Goal: Task Accomplishment & Management: Use online tool/utility

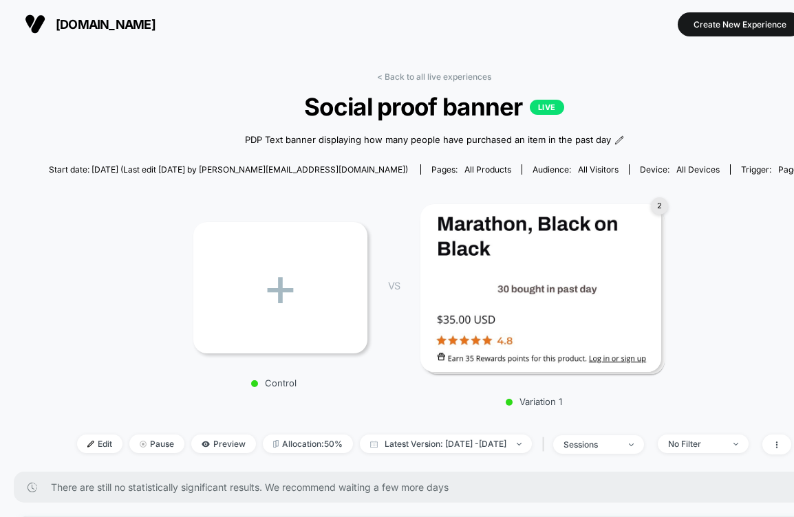
click at [73, 23] on span "[DOMAIN_NAME]" at bounding box center [106, 24] width 100 height 14
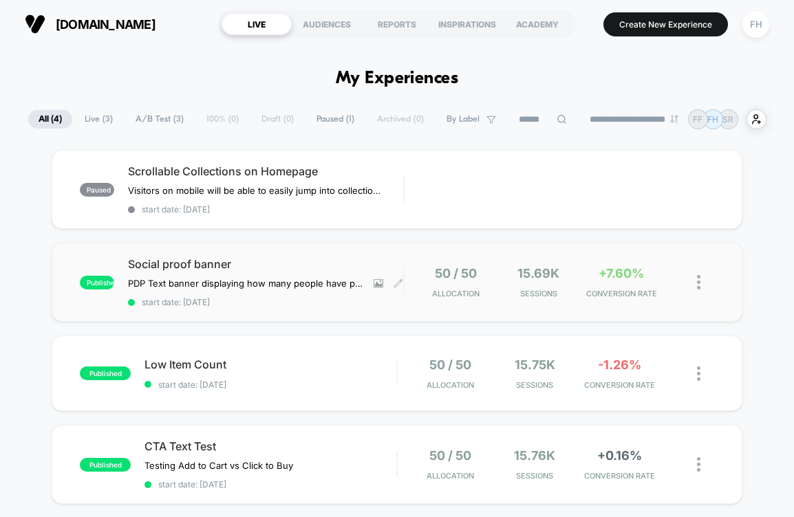
click at [321, 301] on span "start date: [DATE]" at bounding box center [265, 302] width 275 height 10
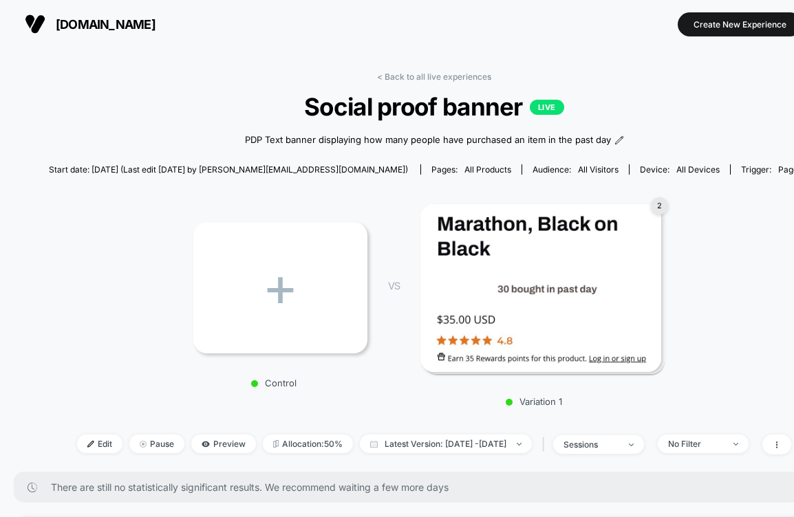
click at [81, 14] on button "[DOMAIN_NAME]" at bounding box center [90, 24] width 139 height 22
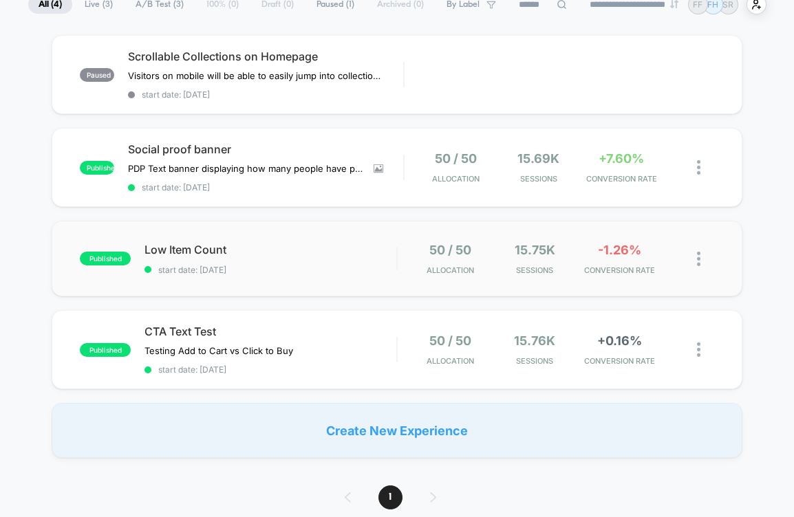
scroll to position [108, 0]
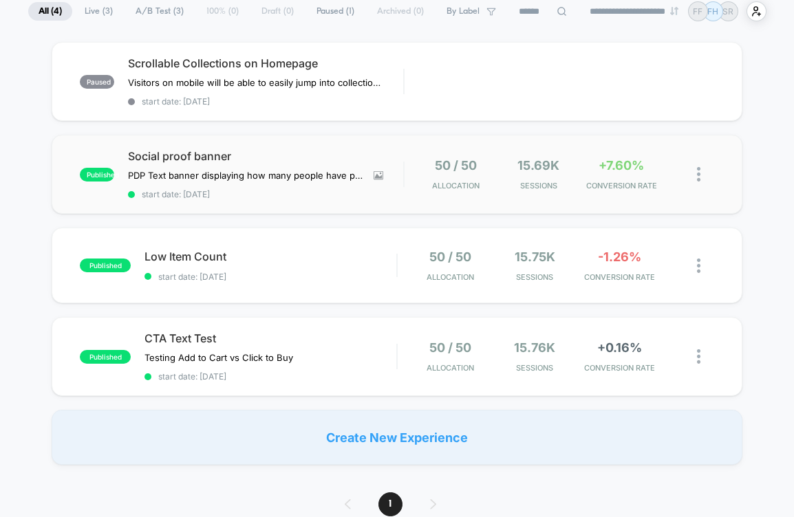
click at [332, 208] on div "published Social proof banner PDP Text banner displaying how many people have p…" at bounding box center [397, 174] width 691 height 79
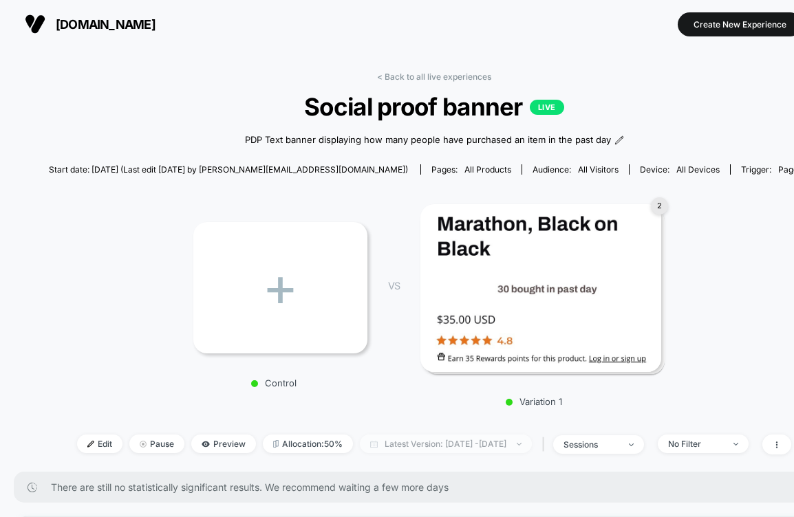
click at [532, 446] on span "Latest Version: [DATE] - [DATE]" at bounding box center [446, 444] width 172 height 19
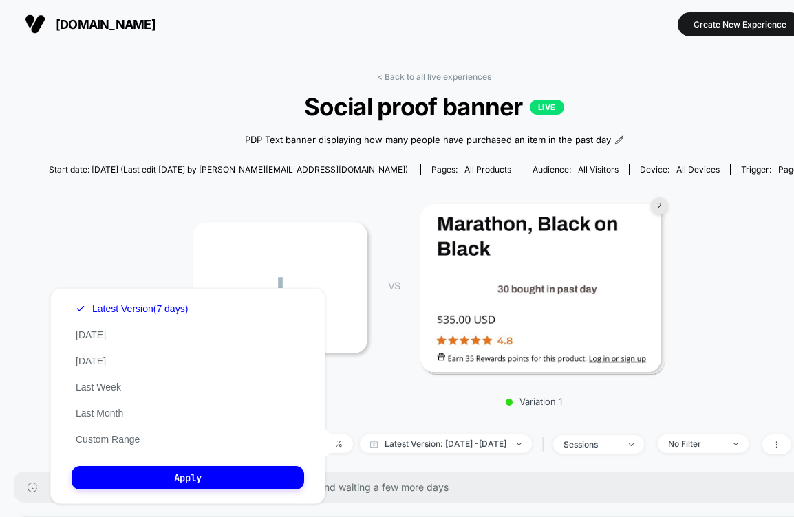
click at [120, 268] on div "+ Control VS 2 Variation 1" at bounding box center [427, 302] width 771 height 226
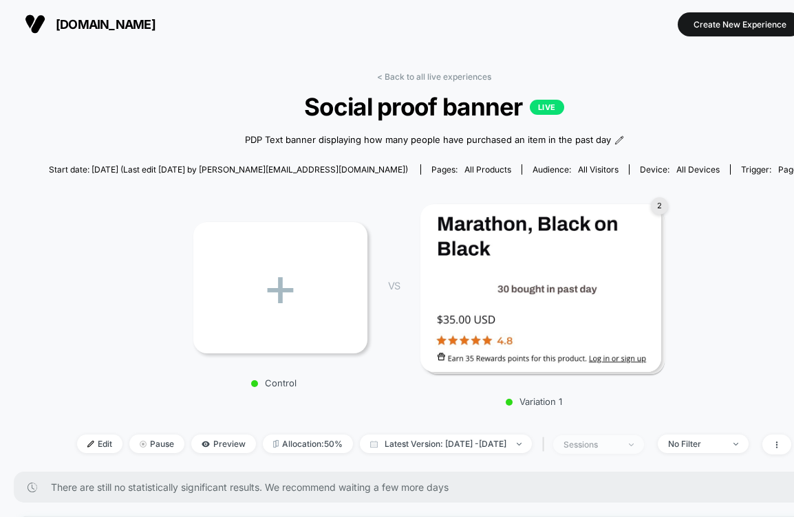
click at [610, 443] on div "sessions" at bounding box center [591, 445] width 55 height 10
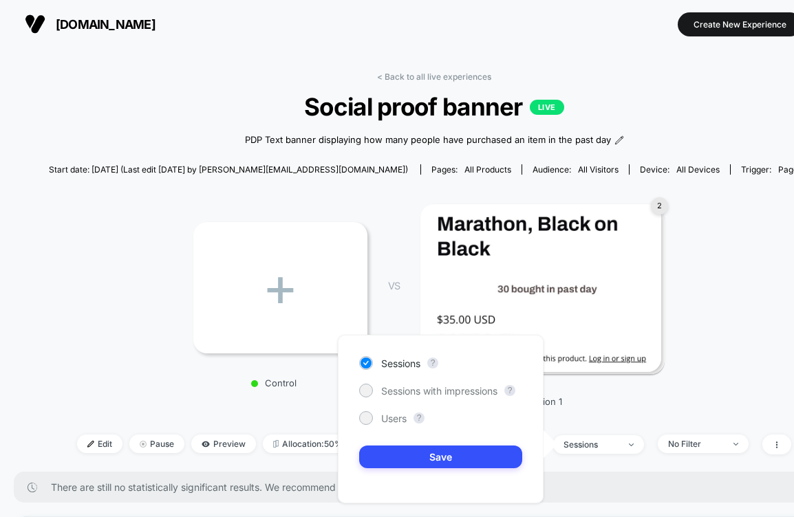
click at [615, 411] on div "+ Control VS 2 Variation 1" at bounding box center [427, 302] width 771 height 226
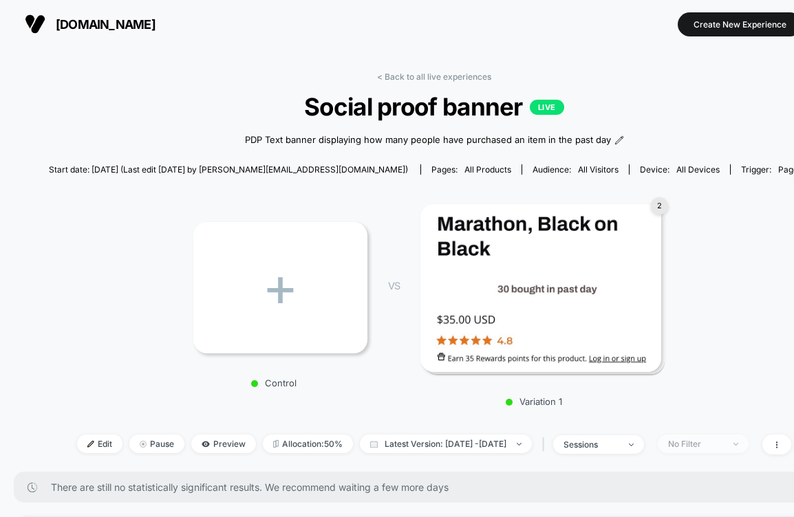
click at [701, 449] on span "No Filter" at bounding box center [703, 444] width 91 height 19
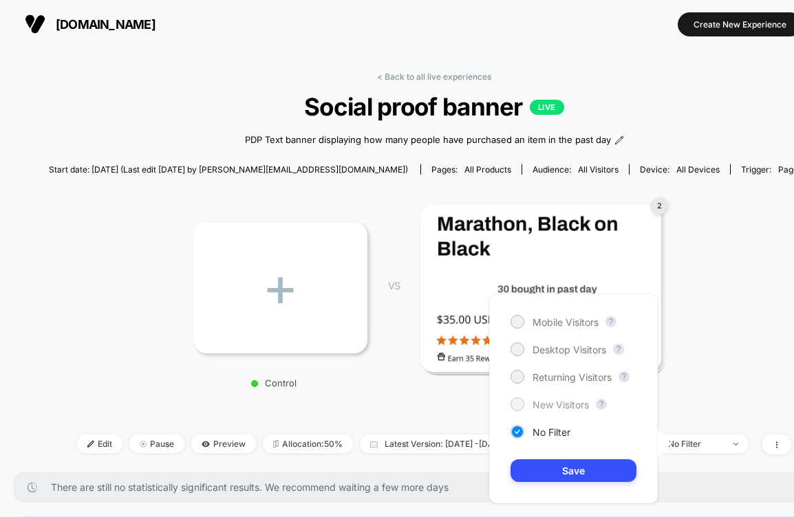
click at [567, 406] on span "New Visitors" at bounding box center [561, 405] width 56 height 12
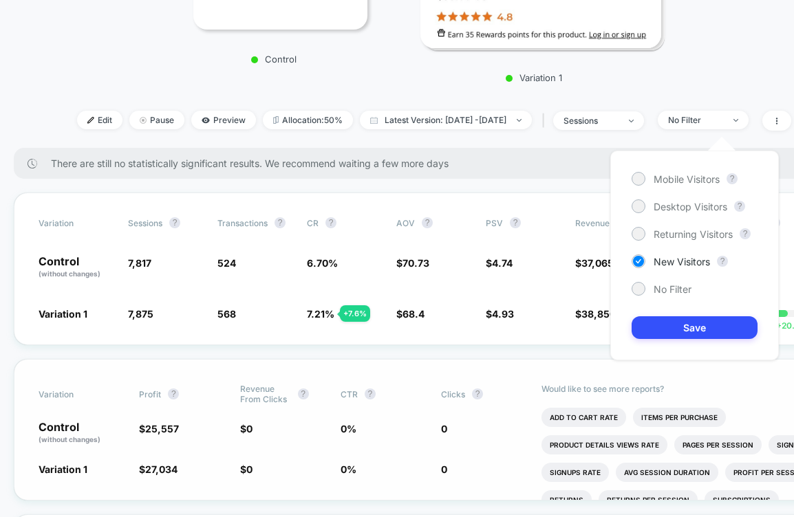
scroll to position [328, 0]
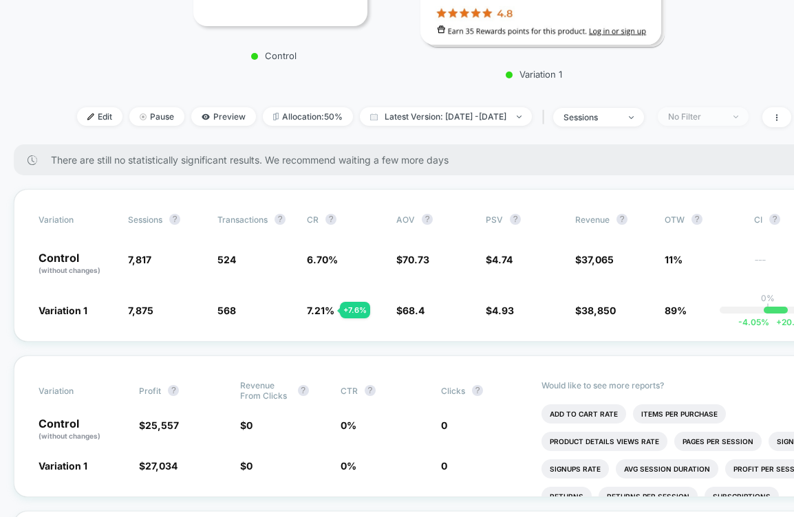
click at [696, 114] on div "No Filter" at bounding box center [695, 116] width 55 height 10
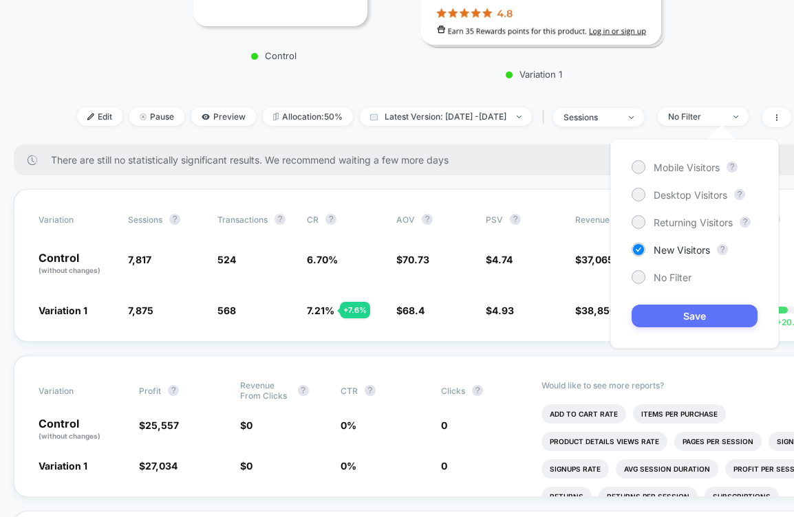
click at [694, 320] on button "Save" at bounding box center [695, 316] width 126 height 23
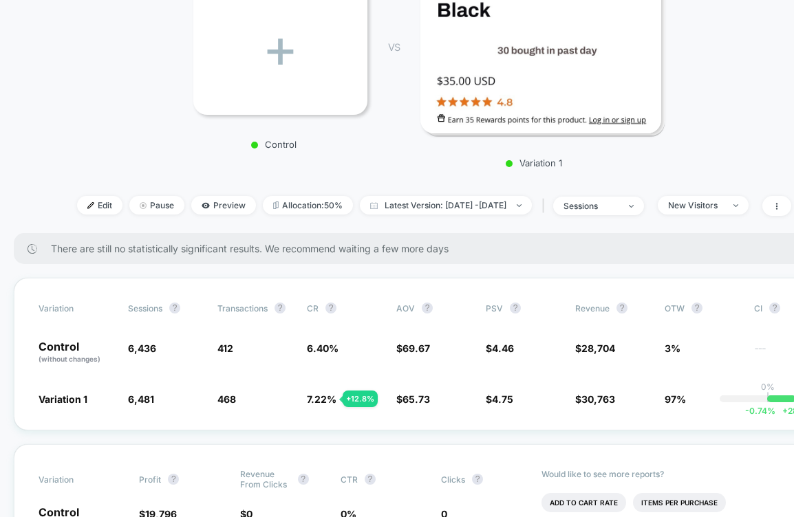
scroll to position [229, 0]
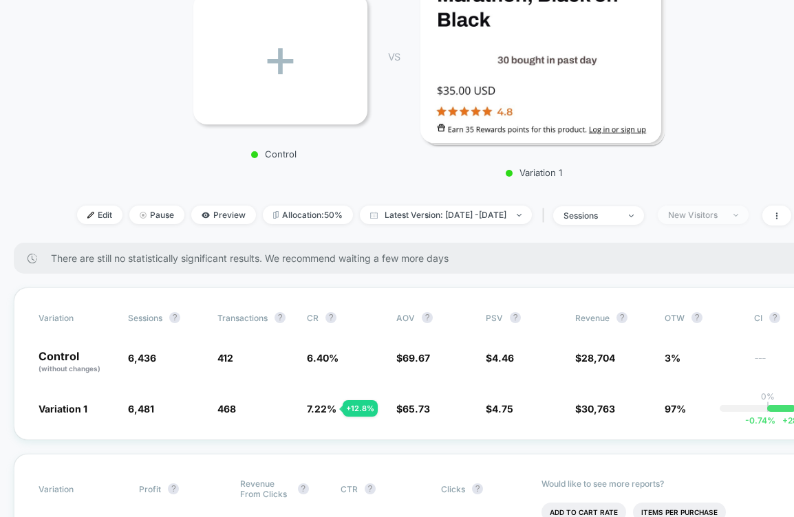
click at [722, 215] on div "New Visitors" at bounding box center [695, 215] width 55 height 10
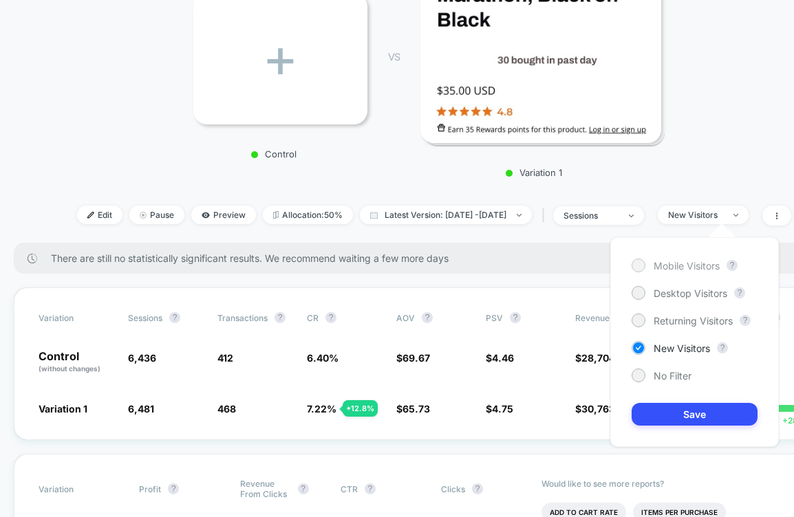
click at [683, 266] on span "Mobile Visitors" at bounding box center [687, 266] width 66 height 12
click at [679, 331] on div "Mobile Visitors ? Desktop Visitors ? Returning Visitors ? New Visitors ? No Fil…" at bounding box center [694, 342] width 169 height 210
click at [680, 322] on span "Returning Visitors" at bounding box center [693, 321] width 79 height 12
click at [696, 410] on button "Save" at bounding box center [695, 414] width 126 height 23
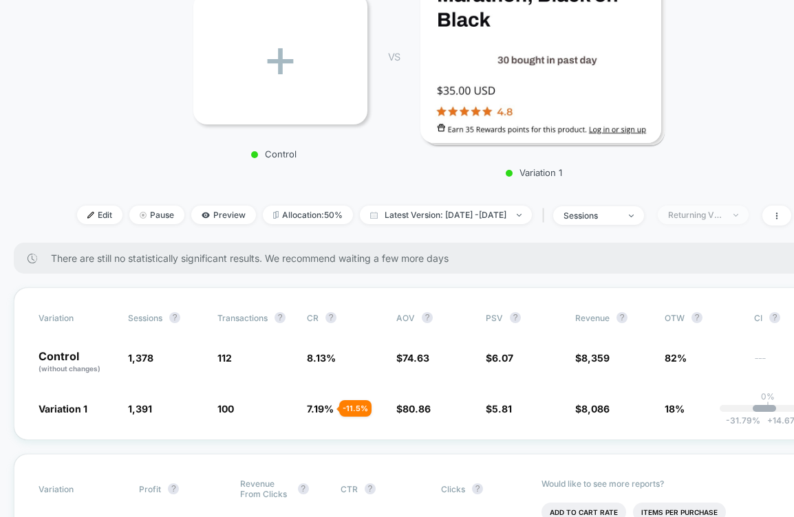
click at [723, 215] on div "Returning Visitors" at bounding box center [695, 215] width 55 height 10
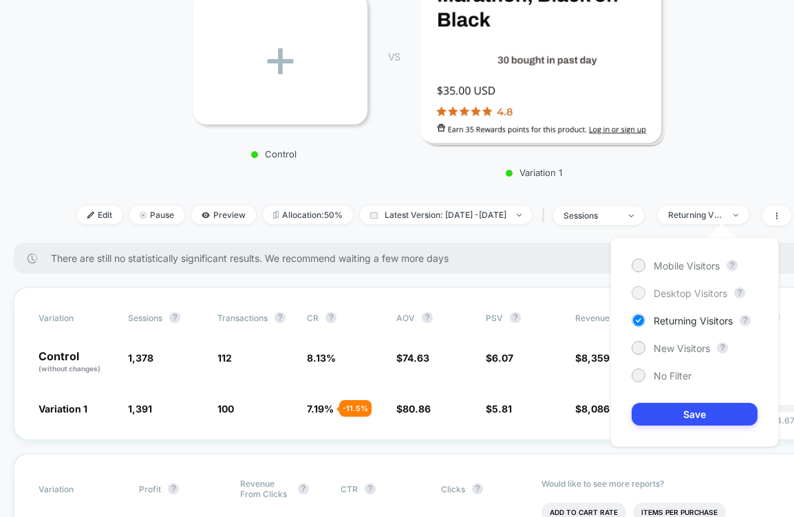
click at [689, 291] on span "Desktop Visitors" at bounding box center [691, 294] width 74 height 12
click at [687, 410] on button "Save" at bounding box center [695, 414] width 126 height 23
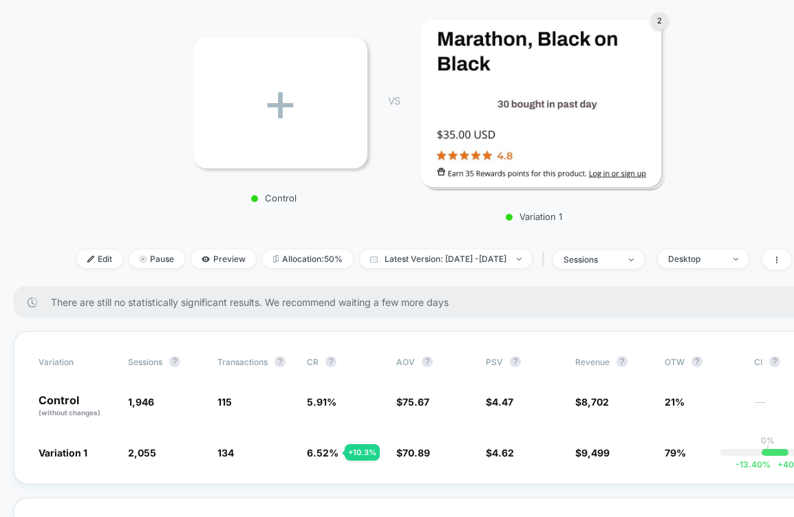
scroll to position [201, 0]
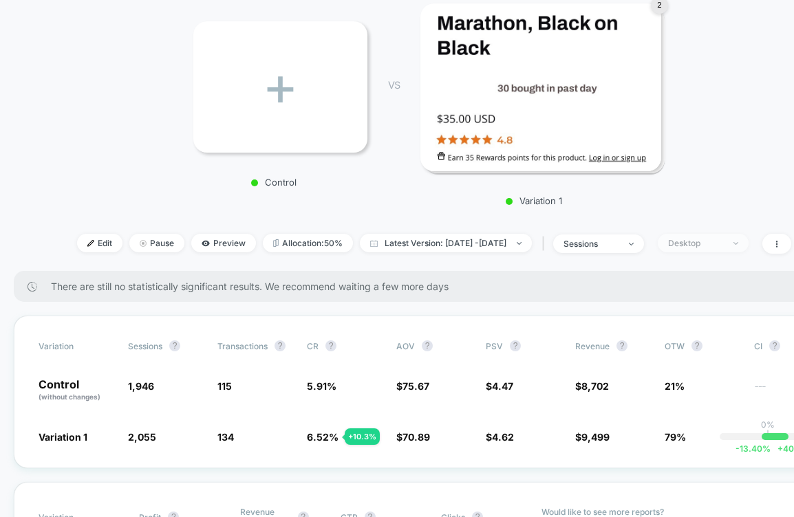
click at [728, 248] on span "Desktop" at bounding box center [703, 243] width 91 height 19
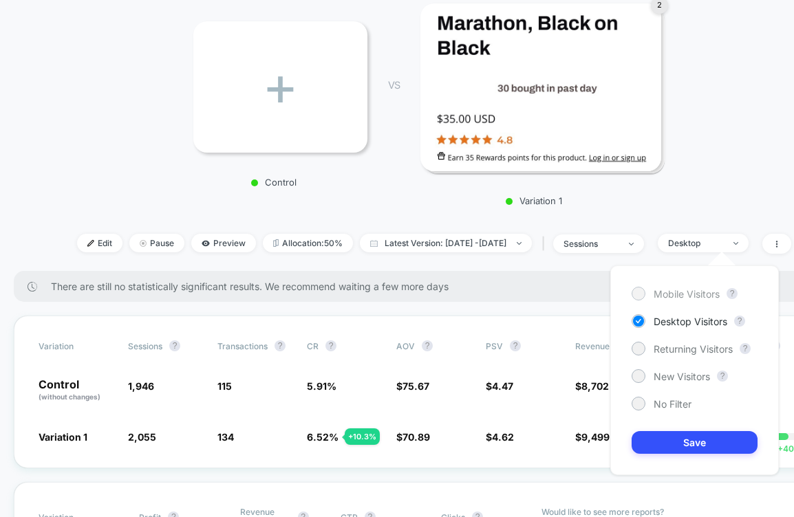
click at [713, 290] on span "Mobile Visitors" at bounding box center [687, 294] width 66 height 12
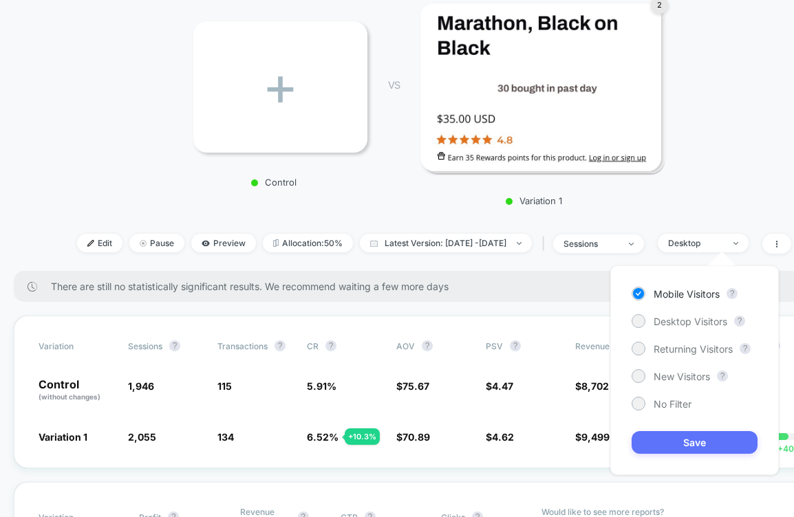
click at [710, 434] on button "Save" at bounding box center [695, 442] width 126 height 23
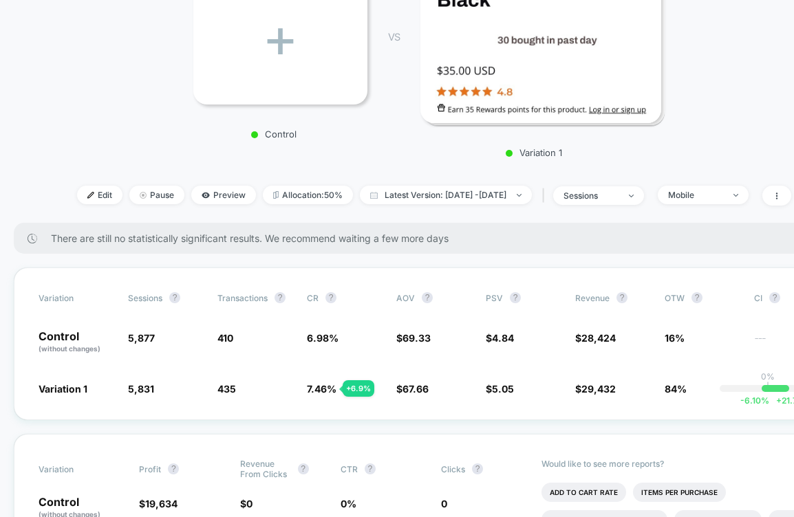
scroll to position [261, 0]
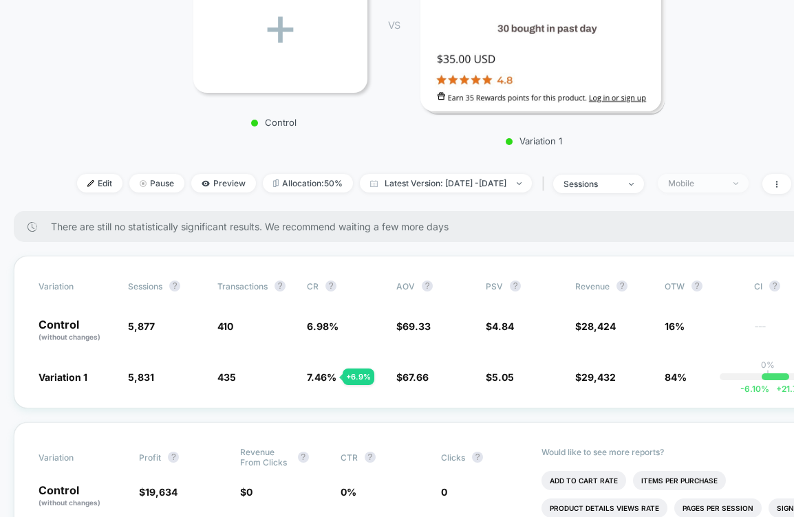
click at [718, 187] on div "Mobile" at bounding box center [695, 183] width 55 height 10
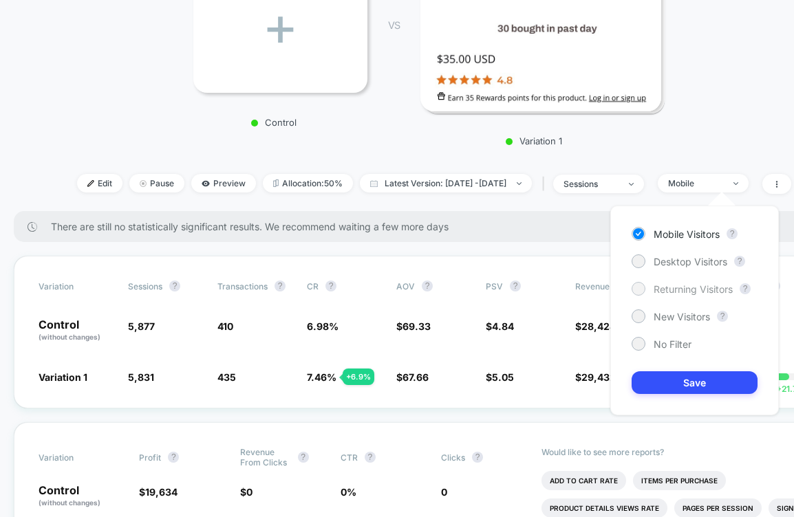
click at [692, 286] on span "Returning Visitors" at bounding box center [693, 290] width 79 height 12
click at [706, 389] on button "Save" at bounding box center [695, 383] width 126 height 23
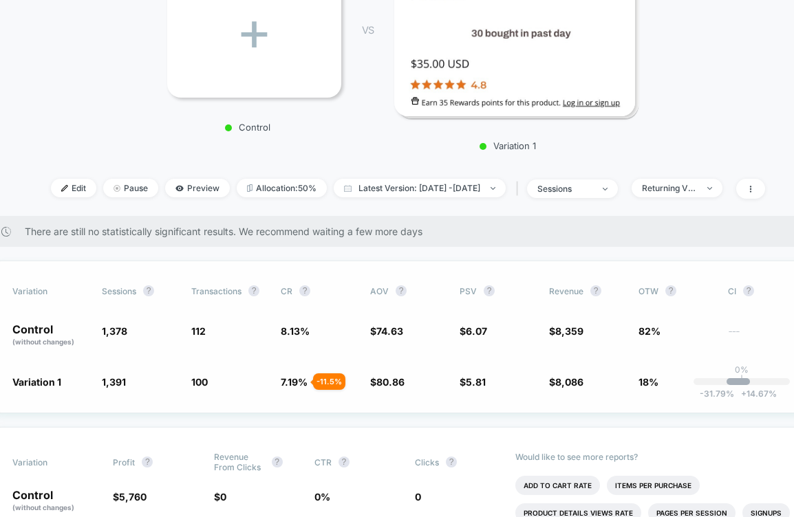
scroll to position [255, 26]
click at [697, 186] on div "Returning Visitors" at bounding box center [669, 189] width 55 height 10
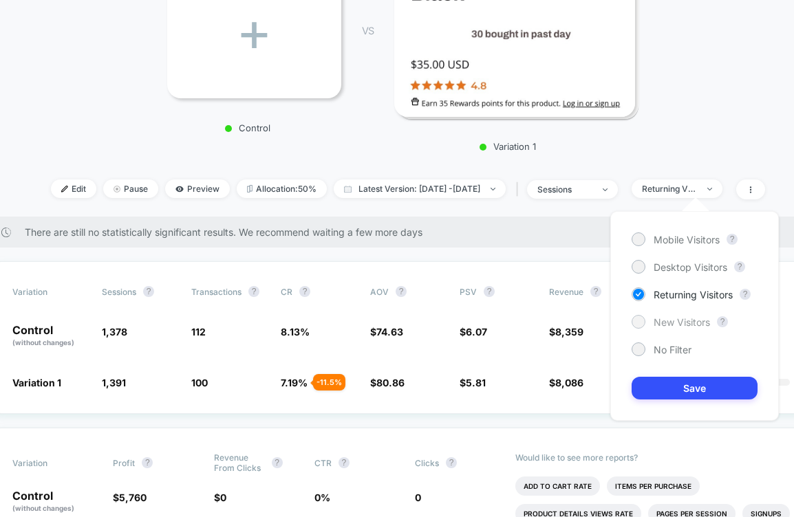
click at [675, 325] on span "New Visitors" at bounding box center [682, 323] width 56 height 12
click at [691, 385] on button "Save" at bounding box center [695, 388] width 126 height 23
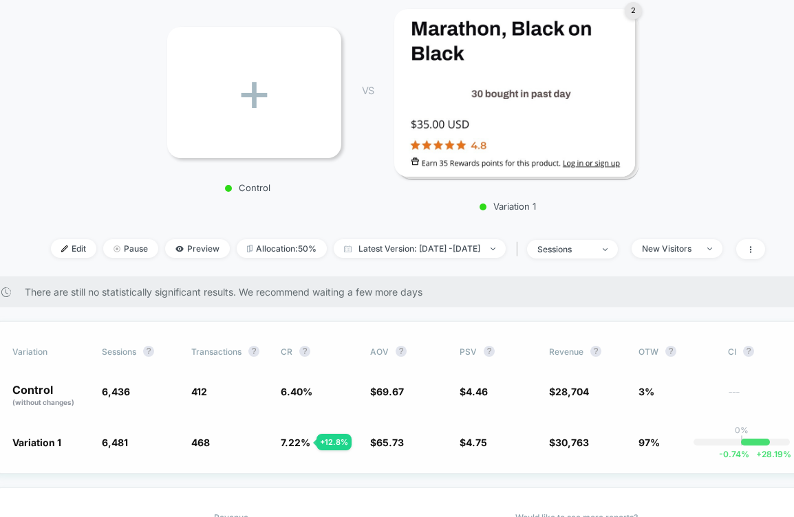
scroll to position [0, 26]
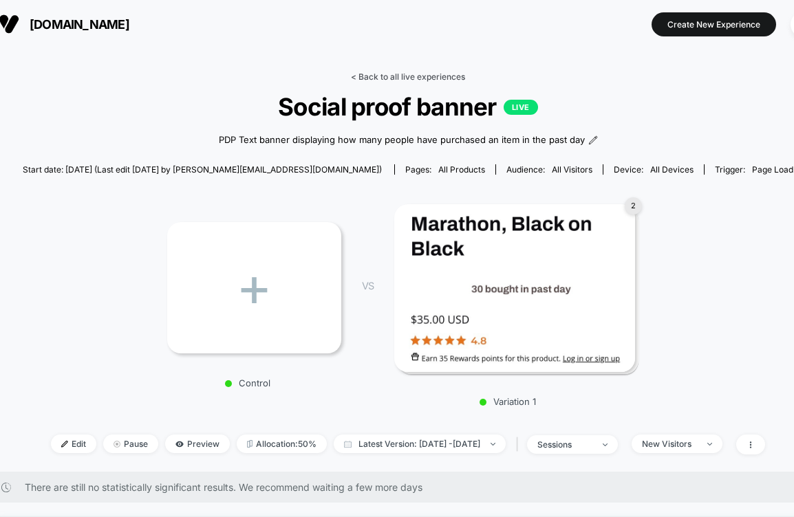
click at [429, 72] on link "< Back to all live experiences" at bounding box center [408, 77] width 114 height 10
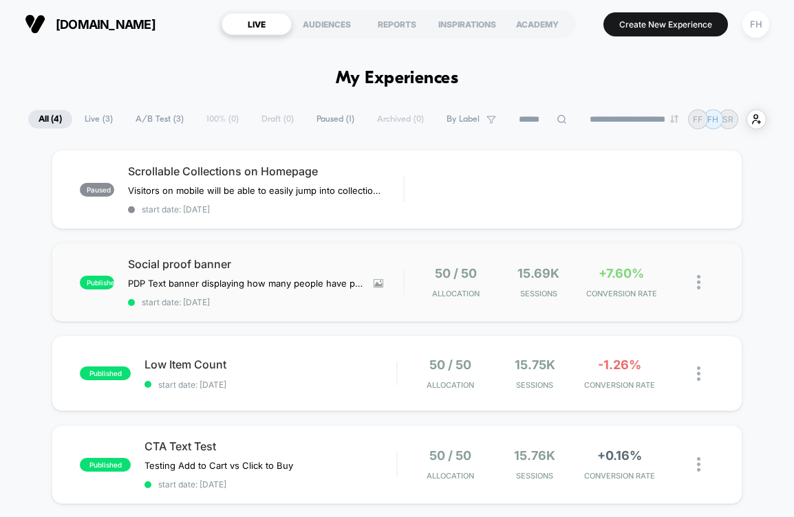
click at [699, 279] on img at bounding box center [698, 282] width 3 height 14
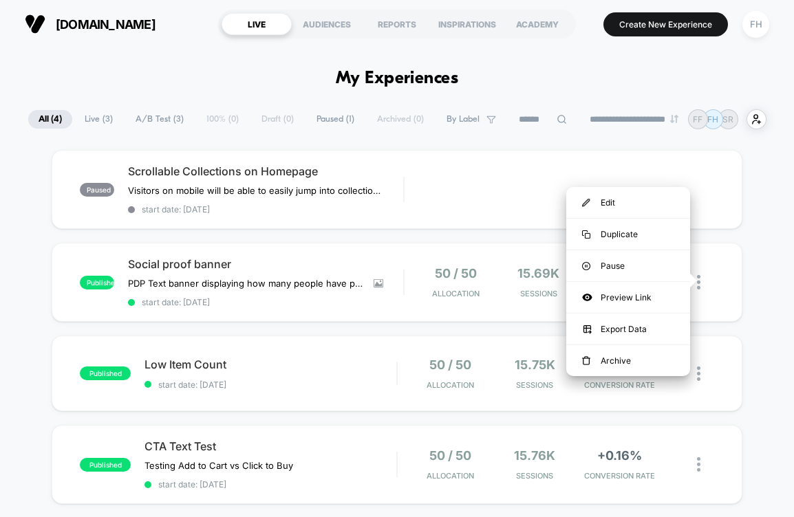
click at [759, 269] on div "paused Scrollable Collections on Homepage Visitors on mobile will be able to ea…" at bounding box center [397, 361] width 794 height 423
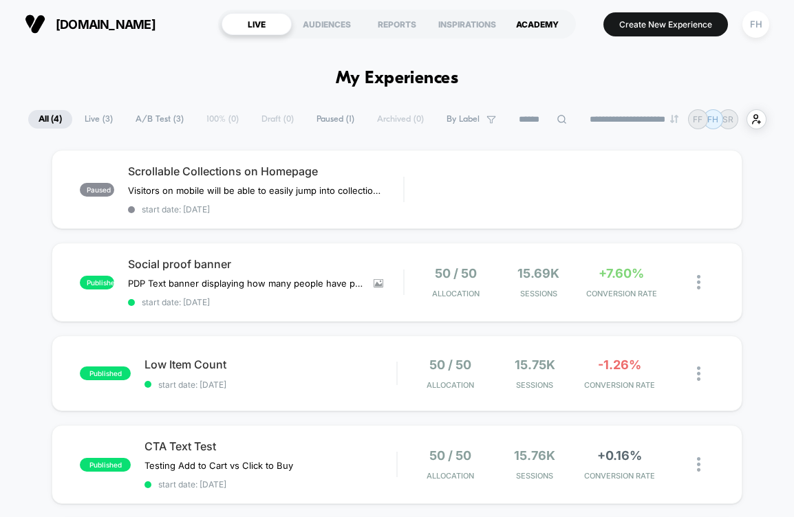
click at [531, 32] on div "ACADEMY" at bounding box center [537, 24] width 70 height 22
click at [650, 28] on button "Create New Experience" at bounding box center [665, 24] width 125 height 24
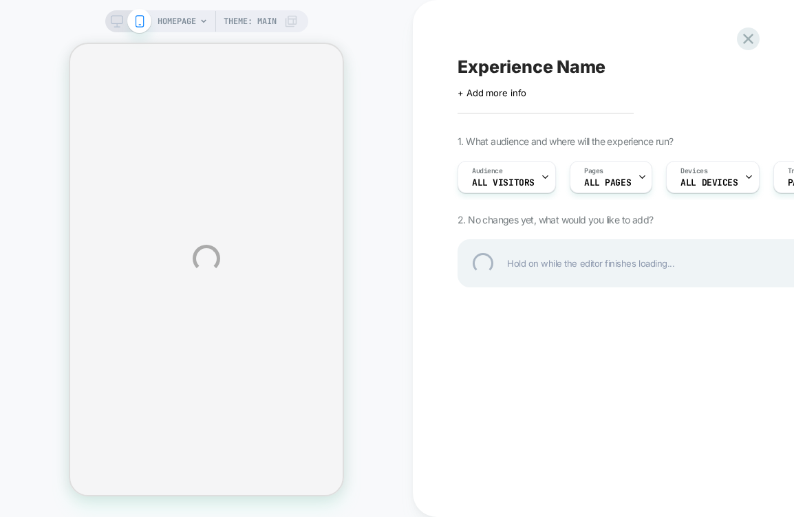
click at [495, 171] on div "HOMEPAGE Theme: MAIN Experience Name Click to edit experience details + Add mor…" at bounding box center [397, 258] width 794 height 517
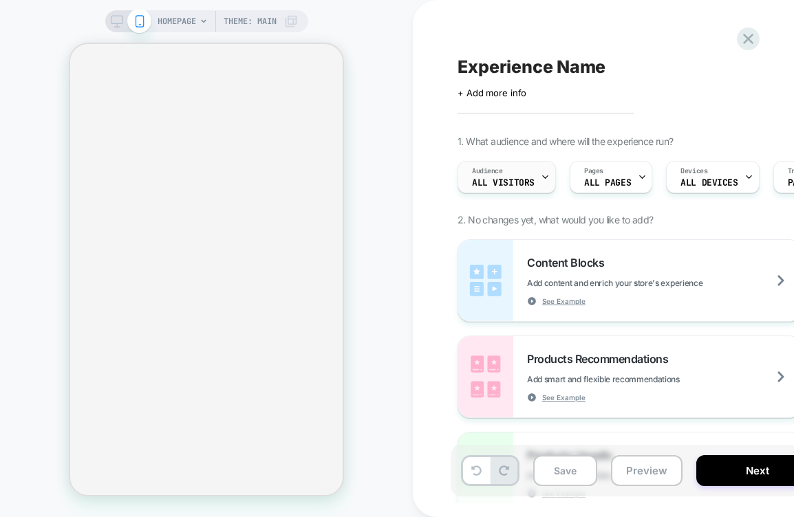
click at [511, 183] on span "All Visitors" at bounding box center [503, 183] width 63 height 10
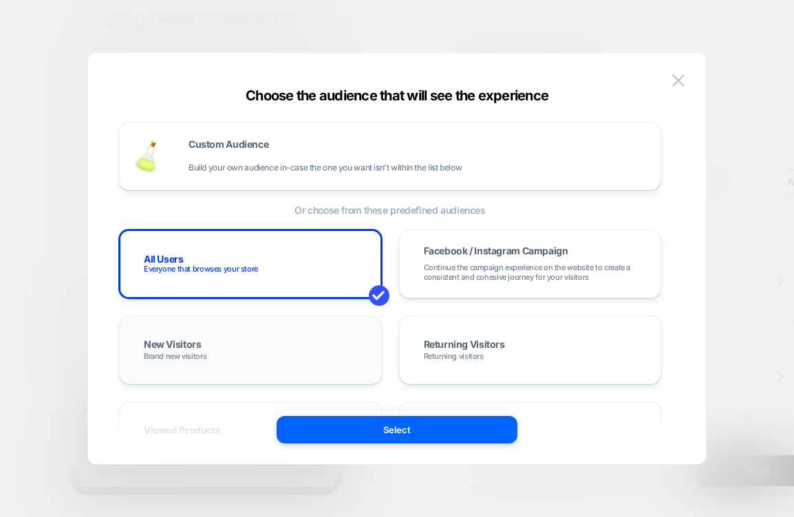
click at [334, 361] on div "New Visitors Brand new visitors" at bounding box center [250, 350] width 234 height 40
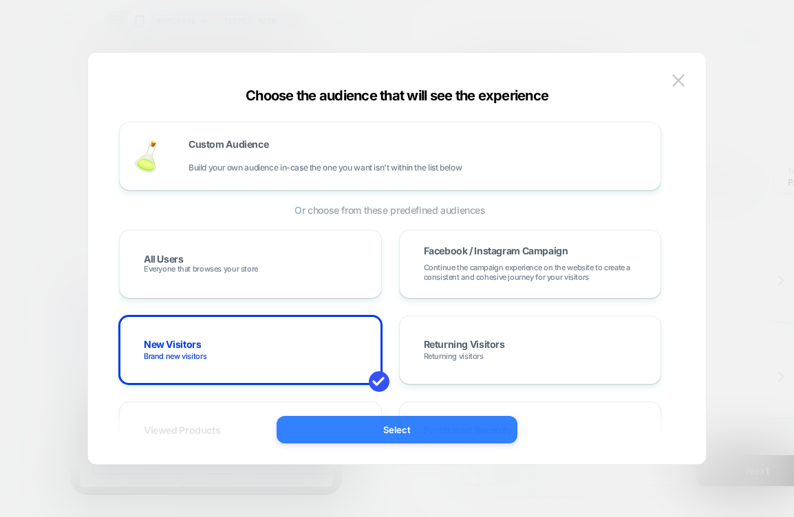
click at [365, 431] on button "Select" at bounding box center [397, 430] width 241 height 28
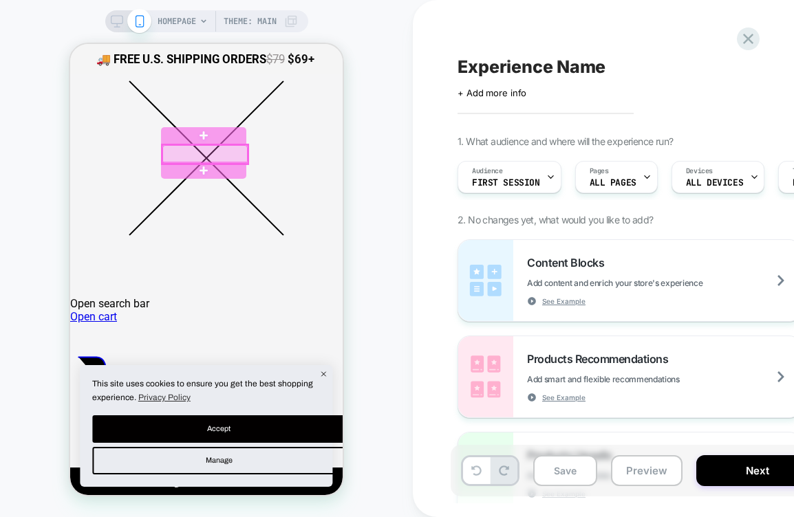
scroll to position [184, 0]
click at [118, 19] on icon at bounding box center [117, 21] width 12 height 12
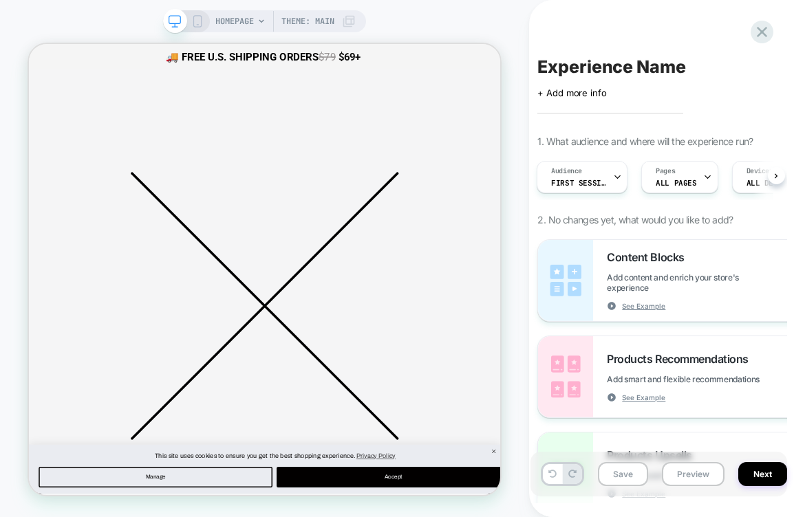
click at [250, 25] on span "HOMEPAGE" at bounding box center [234, 21] width 39 height 22
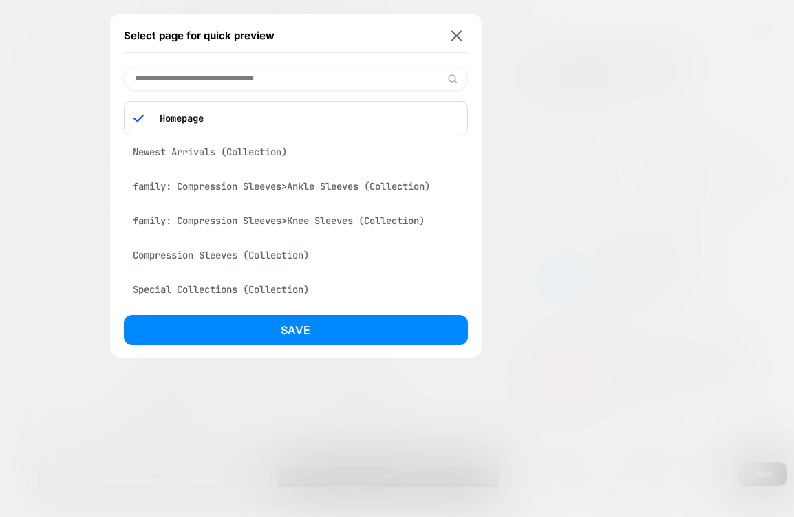
click at [184, 148] on div "Newest Arrivals (Collection)" at bounding box center [296, 152] width 344 height 26
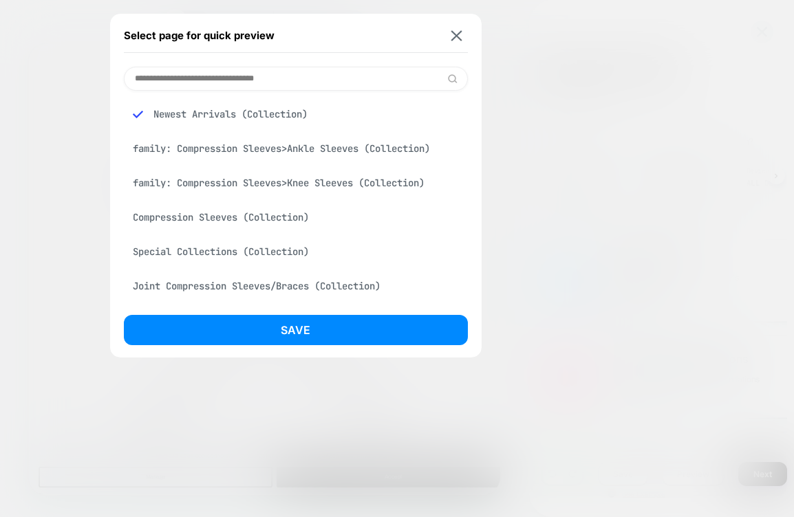
click at [454, 43] on div "Select page for quick preview" at bounding box center [296, 36] width 344 height 34
click at [455, 36] on img at bounding box center [456, 35] width 11 height 10
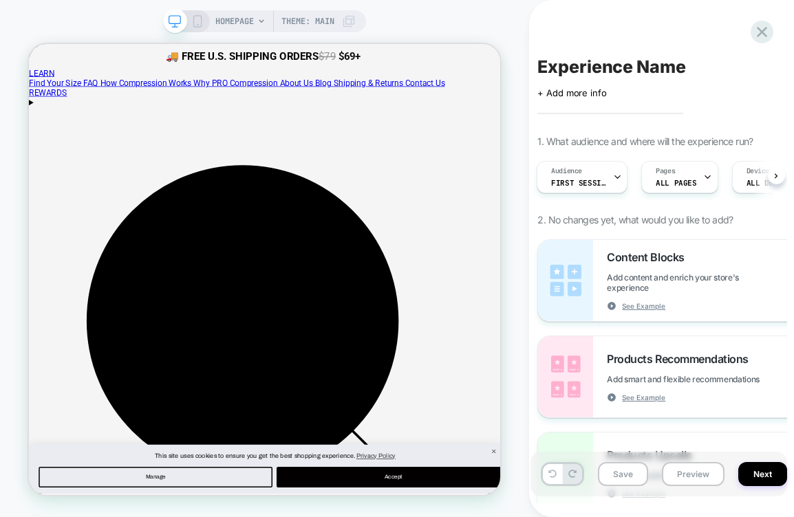
scroll to position [3765, 0]
